Goal: Navigation & Orientation: Find specific page/section

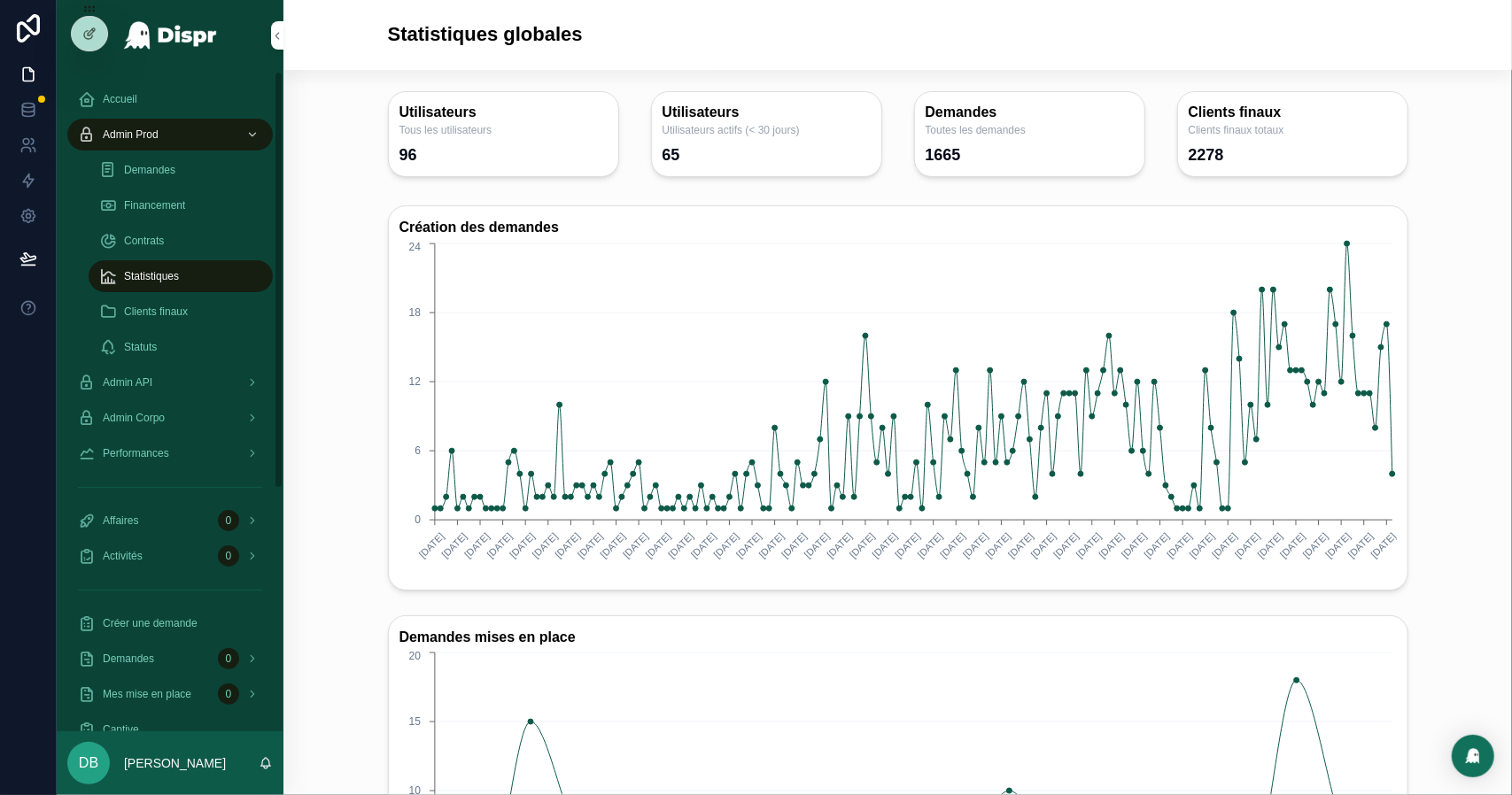
click at [161, 211] on span "Financement" at bounding box center [155, 205] width 61 height 14
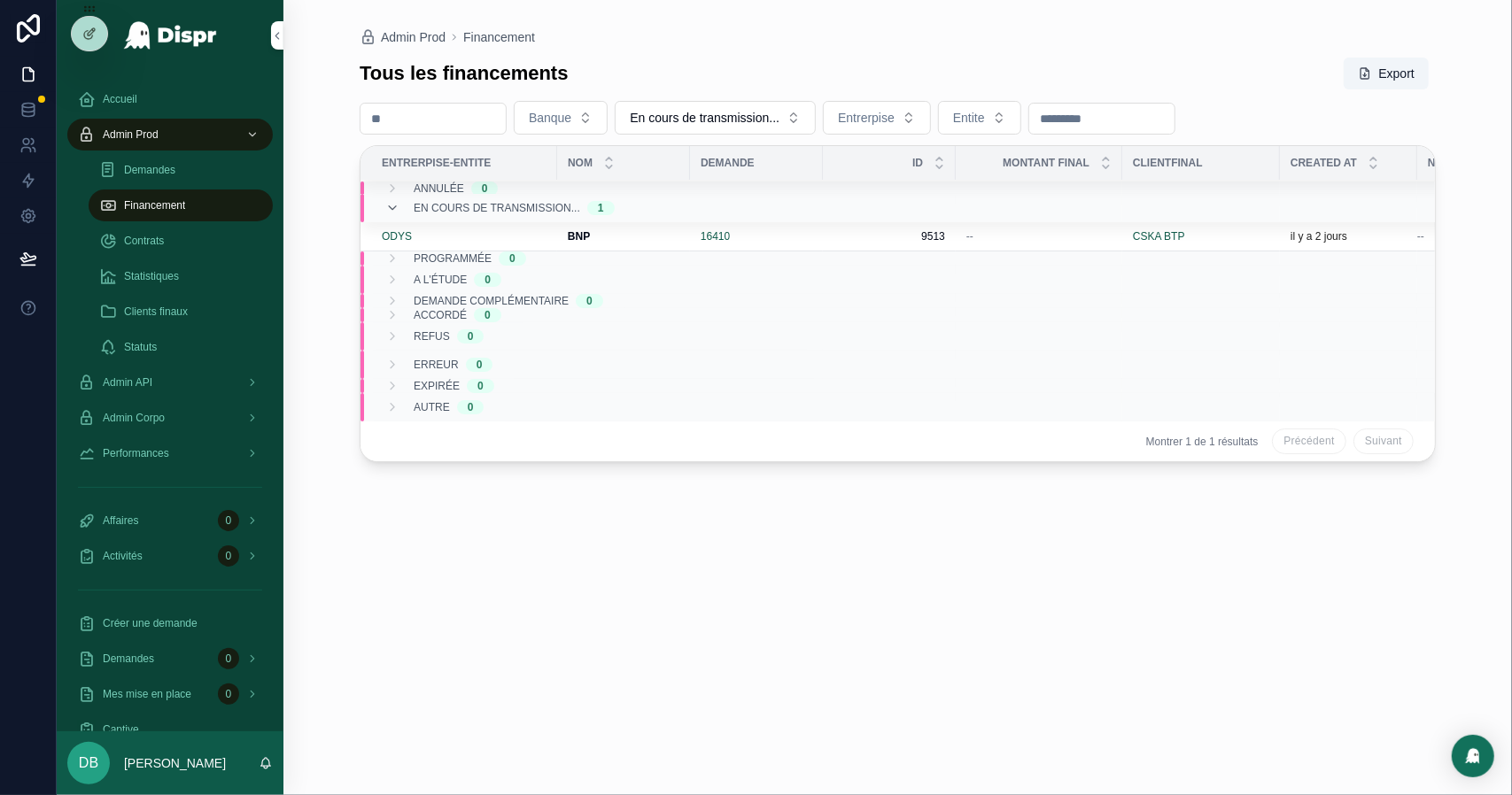
click at [124, 282] on span "Statistiques" at bounding box center [151, 276] width 55 height 14
